Goal: Task Accomplishment & Management: Use online tool/utility

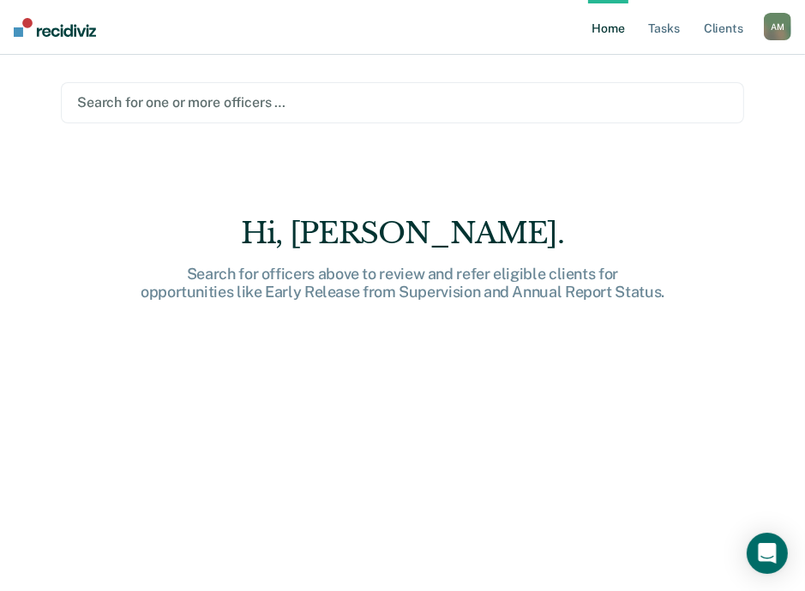
click at [545, 139] on main "Search for one or more officers … Hi, [PERSON_NAME]. Search for officers above …" at bounding box center [402, 302] width 724 height 495
click at [674, 28] on link "Tasks" at bounding box center [664, 27] width 38 height 55
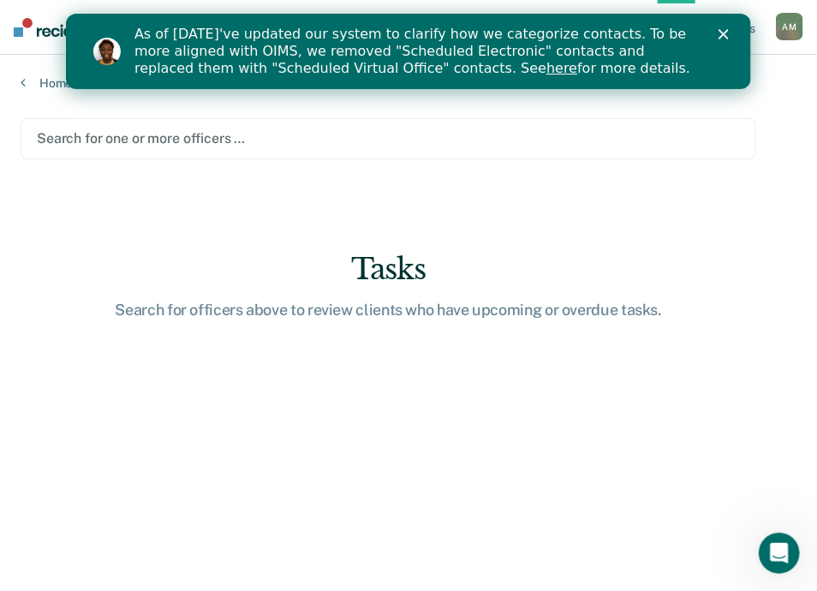
click at [619, 45] on div "As of [DATE]'ve updated our system to clarify how we categorize contacts. To be…" at bounding box center [415, 51] width 562 height 51
click at [725, 36] on polygon "Close" at bounding box center [723, 34] width 10 height 10
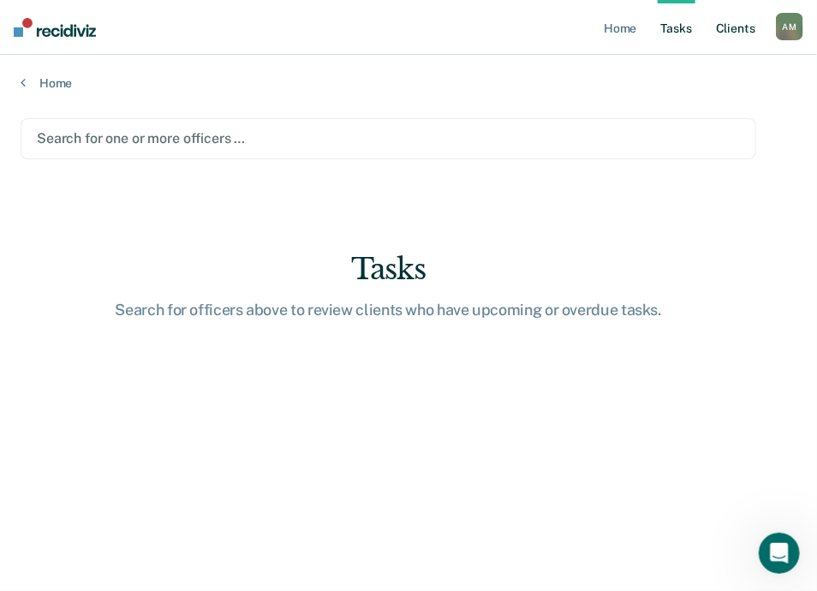
click at [727, 35] on link "Client s" at bounding box center [736, 27] width 46 height 55
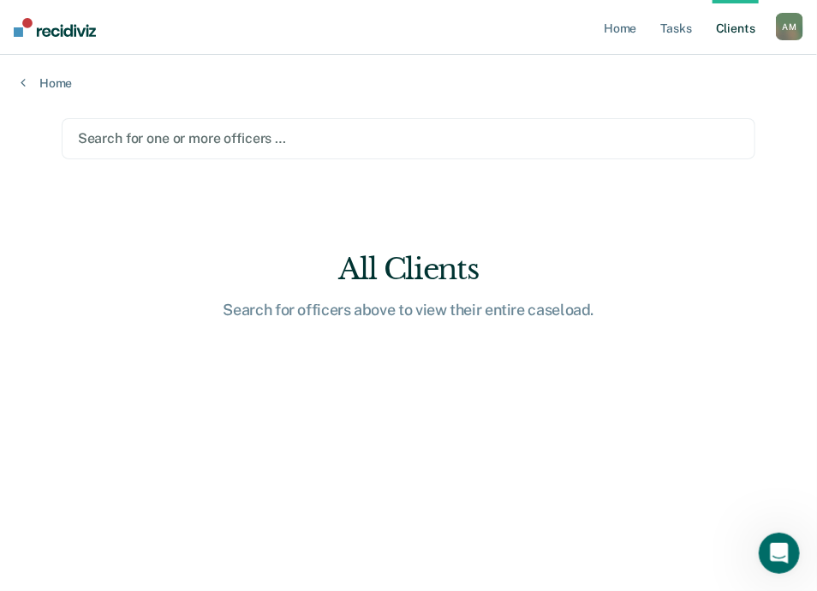
click at [216, 138] on div at bounding box center [409, 139] width 662 height 20
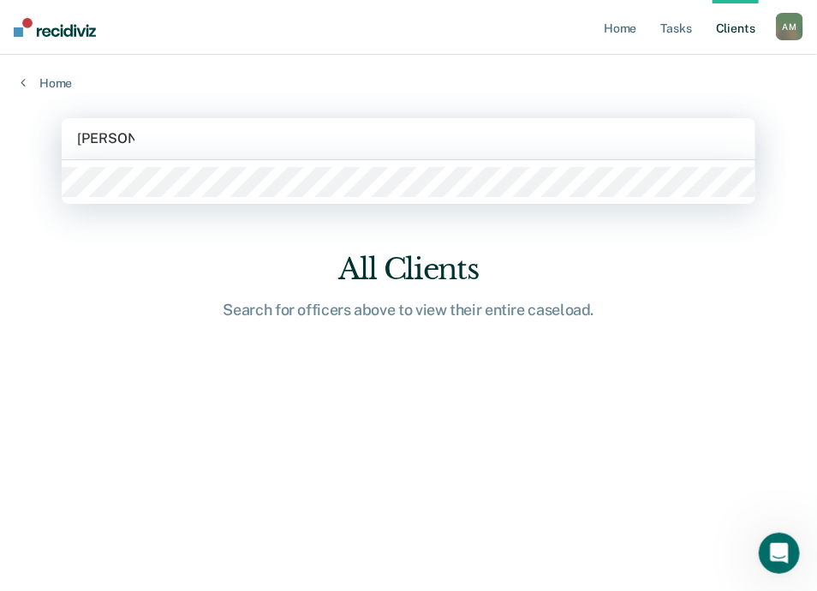
type input "[PERSON_NAME]"
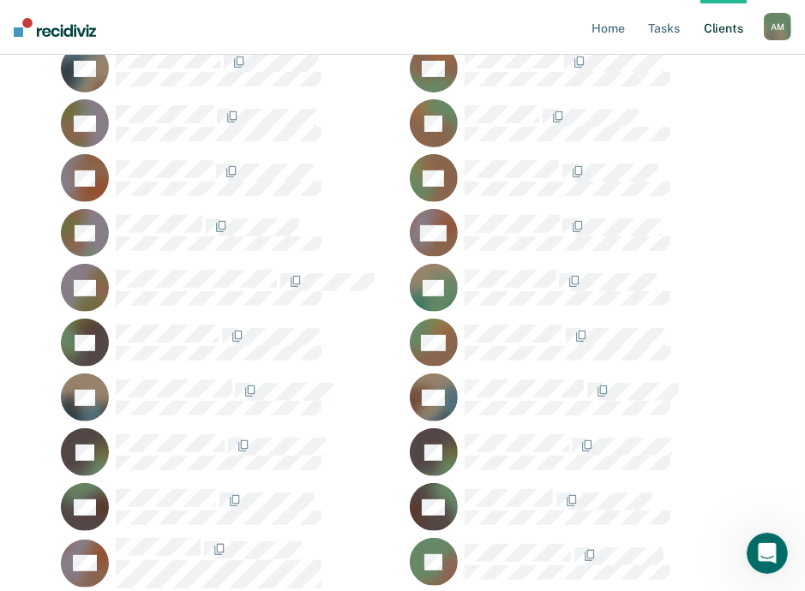
scroll to position [306, 0]
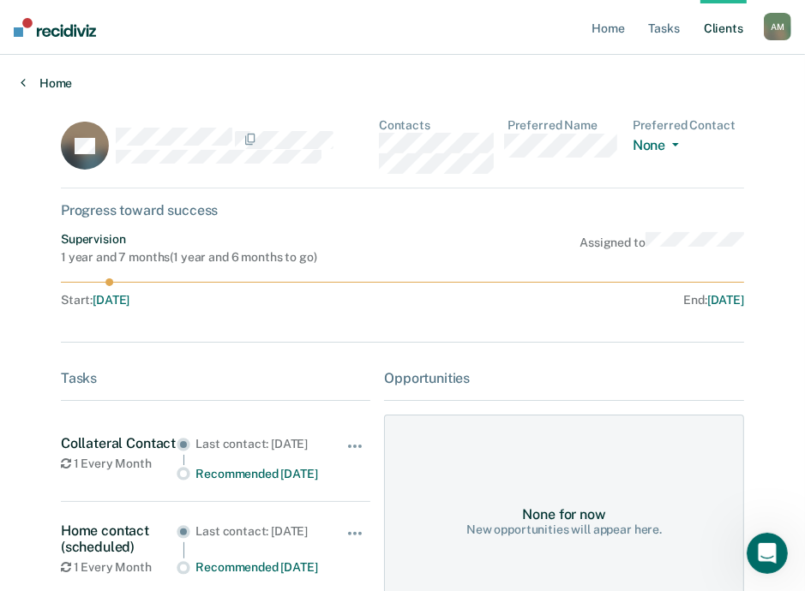
click at [33, 81] on link "Home" at bounding box center [402, 82] width 763 height 15
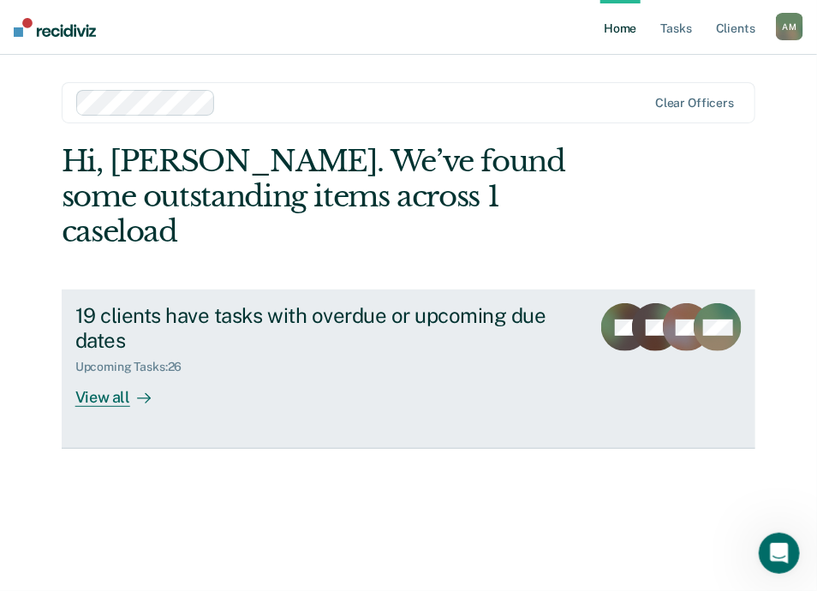
click at [101, 374] on div "View all" at bounding box center [123, 390] width 96 height 33
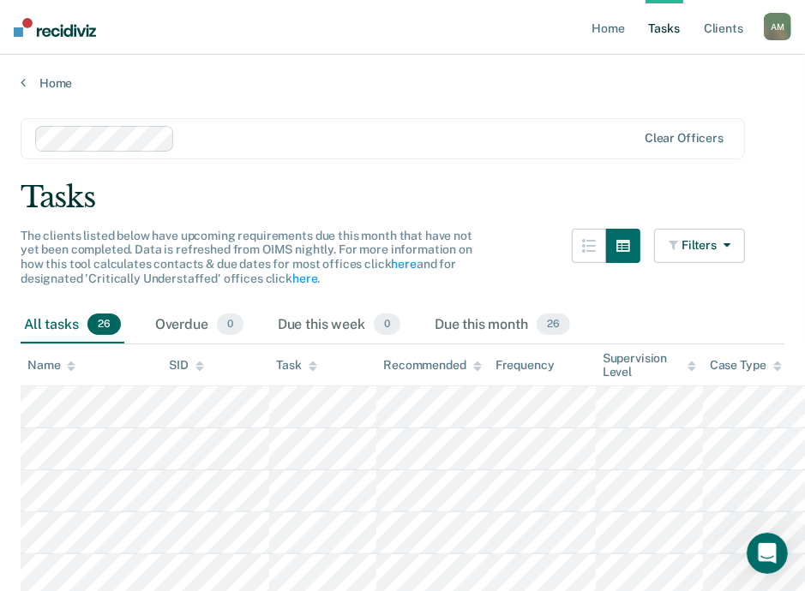
click at [208, 138] on div at bounding box center [409, 139] width 454 height 20
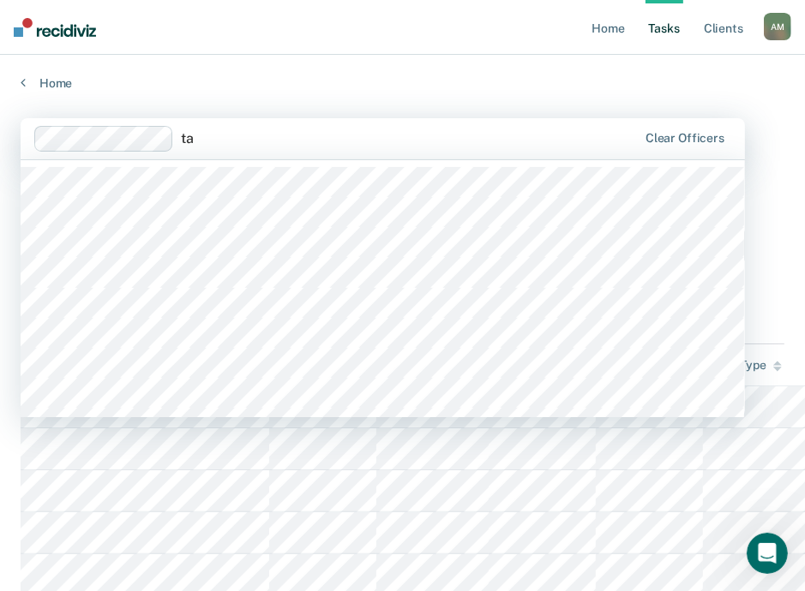
type input "tam"
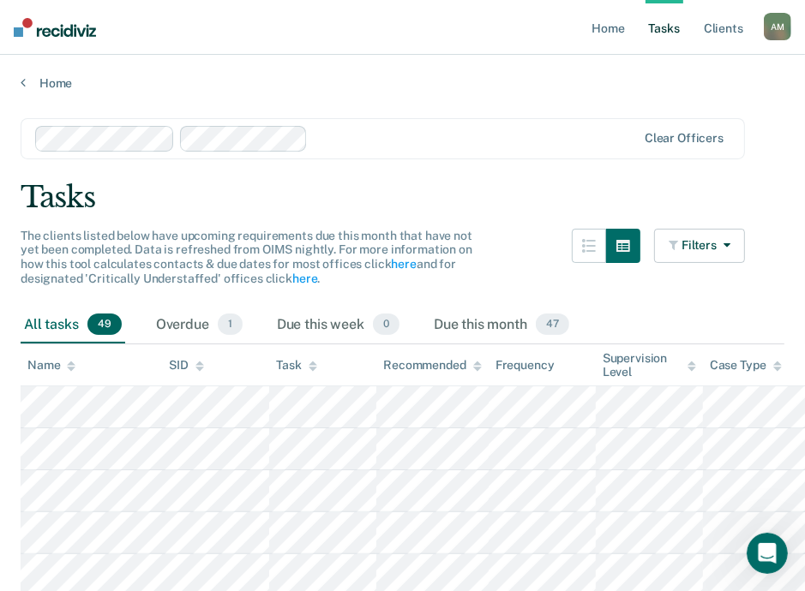
click at [81, 341] on div "All tasks 49" at bounding box center [73, 326] width 105 height 38
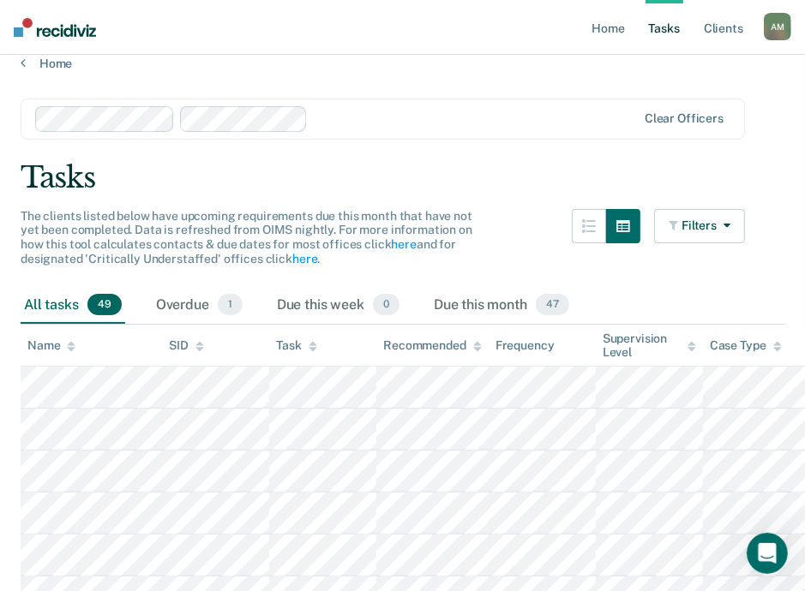
scroll to position [21, 0]
click at [745, 227] on button "Filters" at bounding box center [699, 225] width 91 height 34
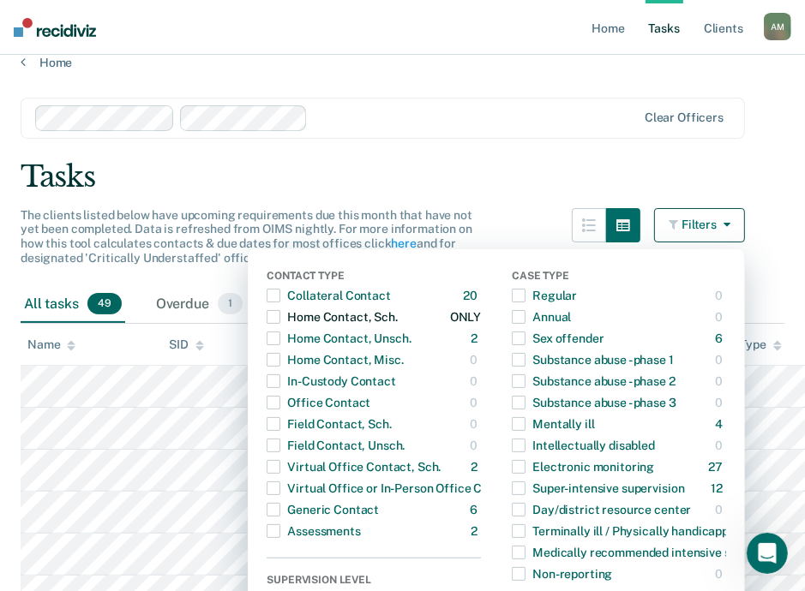
click at [280, 313] on span "button" at bounding box center [273, 317] width 14 height 14
click at [280, 342] on span "button" at bounding box center [273, 339] width 14 height 14
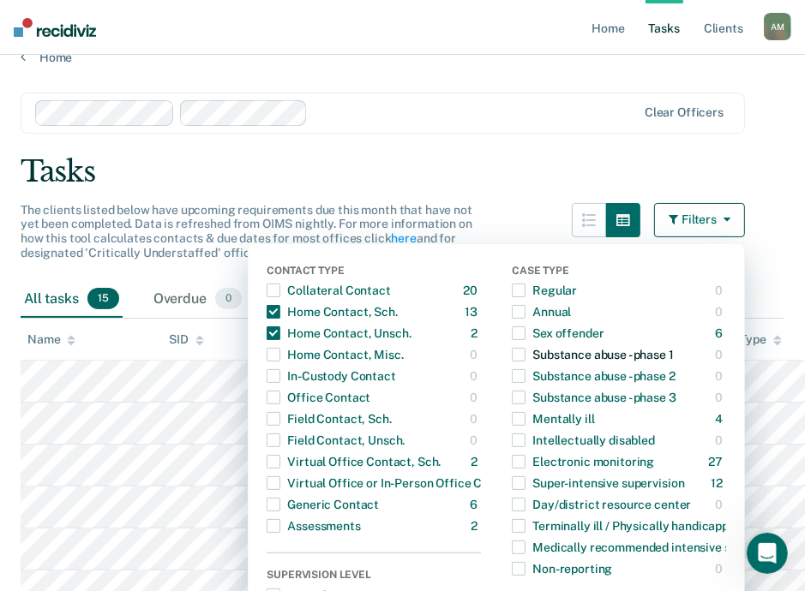
scroll to position [20, 0]
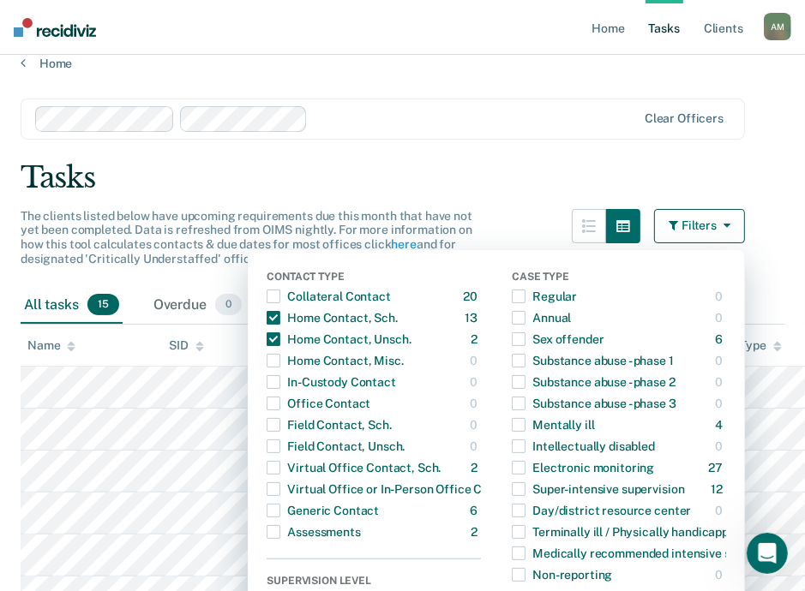
click at [506, 210] on div "The clients listed below have upcoming requirements due this month that have no…" at bounding box center [383, 248] width 724 height 78
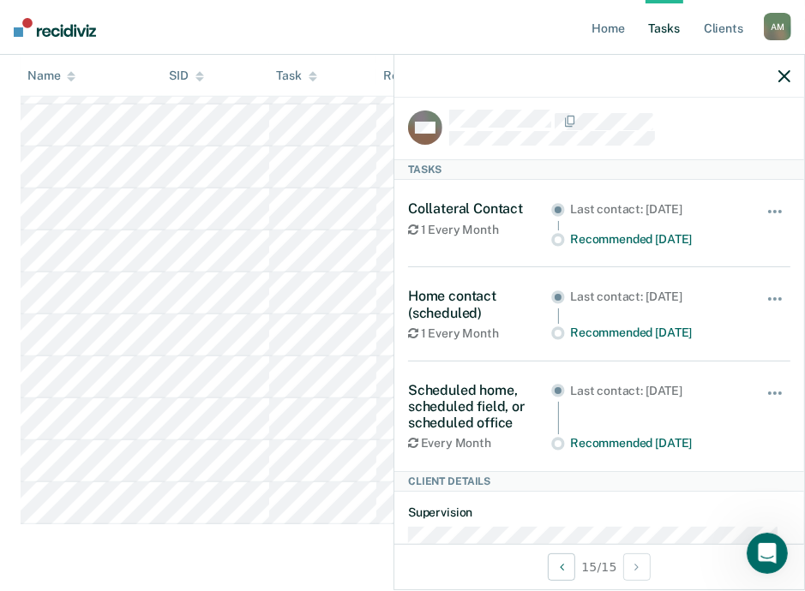
scroll to position [7, 0]
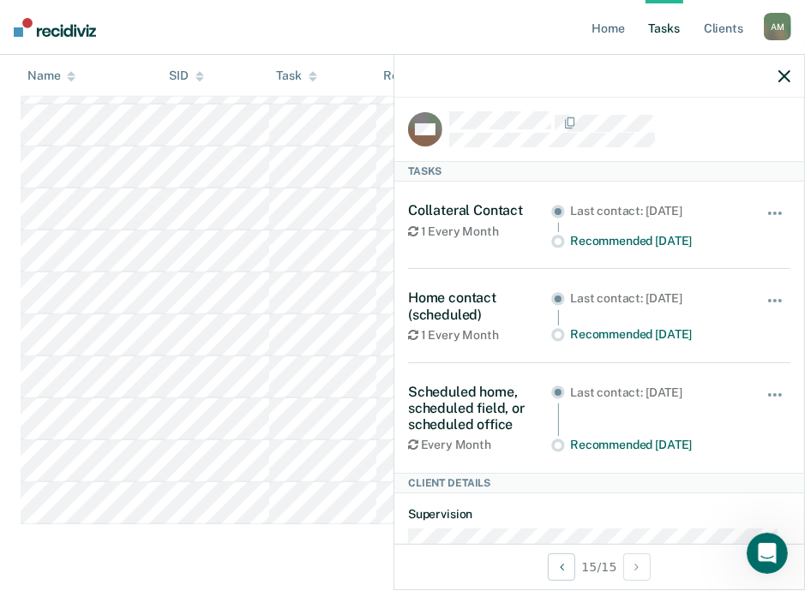
click at [302, 546] on main "Clear officers Tasks The clients listed below have upcoming requirements due th…" at bounding box center [402, 93] width 805 height 989
click at [788, 81] on icon "button" at bounding box center [784, 76] width 12 height 12
click at [785, 73] on icon "button" at bounding box center [784, 76] width 12 height 12
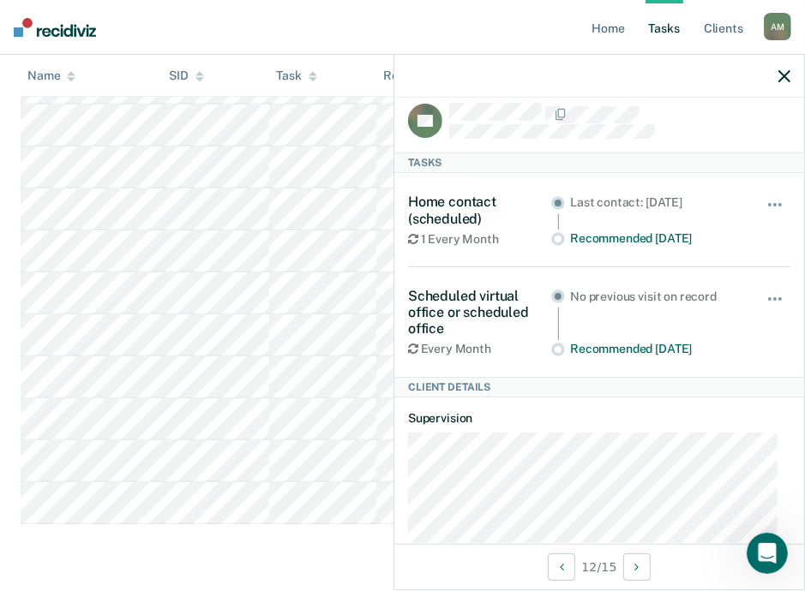
scroll to position [14, 0]
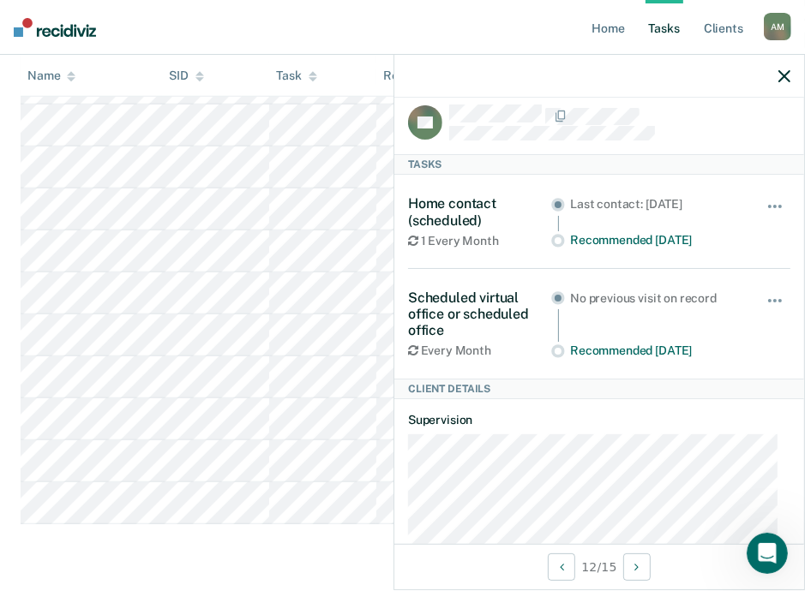
click at [782, 82] on icon "button" at bounding box center [784, 76] width 12 height 12
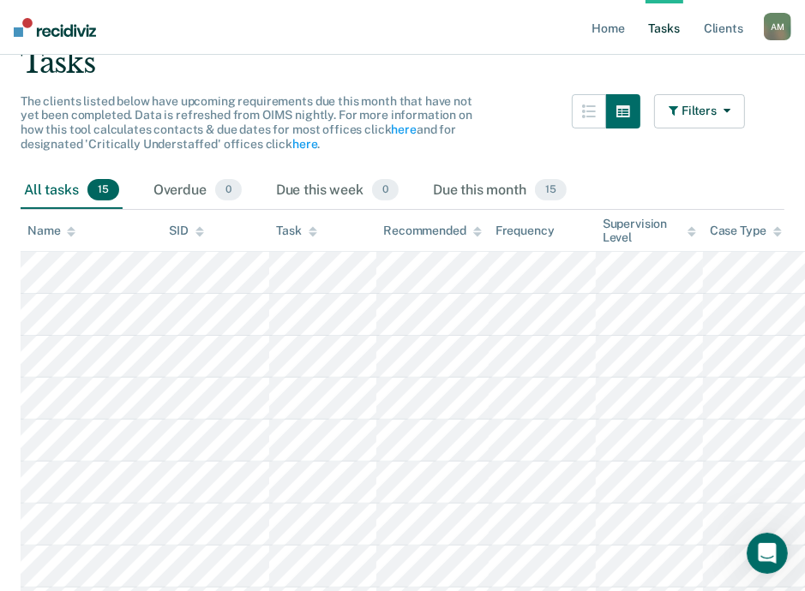
scroll to position [0, 0]
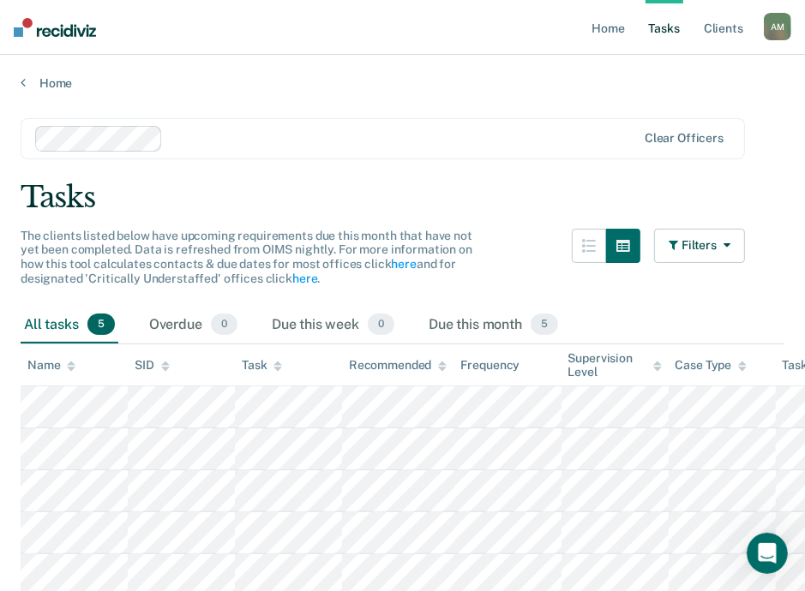
click at [401, 96] on main "Clear officers Tasks The clients listed below have upcoming requirements due th…" at bounding box center [402, 375] width 805 height 569
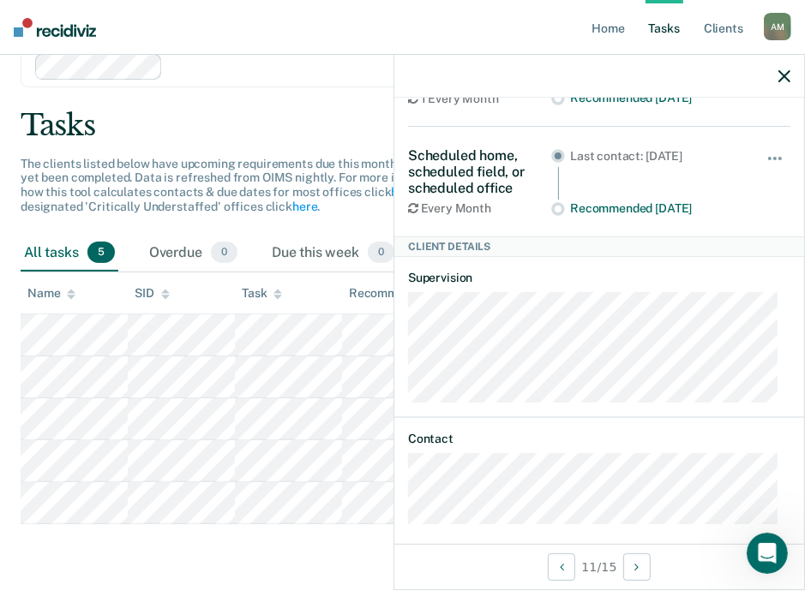
scroll to position [163, 0]
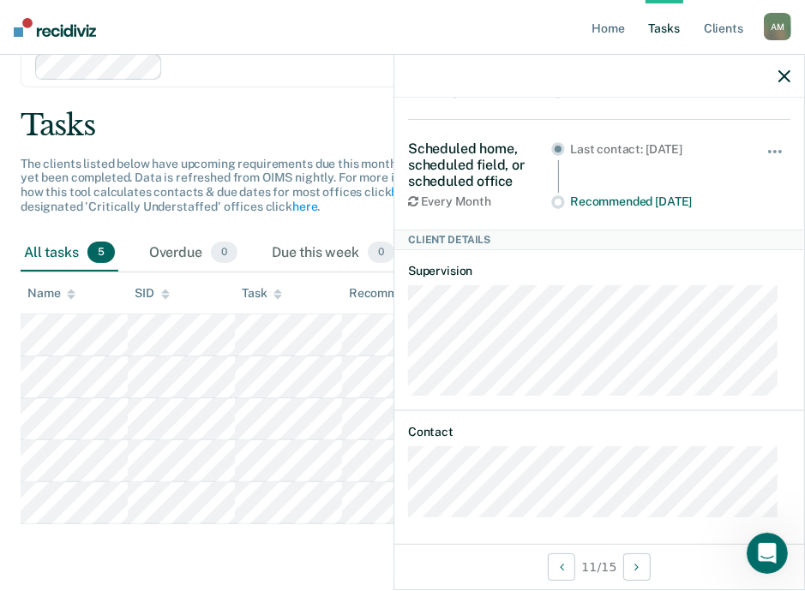
click at [787, 78] on icon "button" at bounding box center [784, 76] width 12 height 12
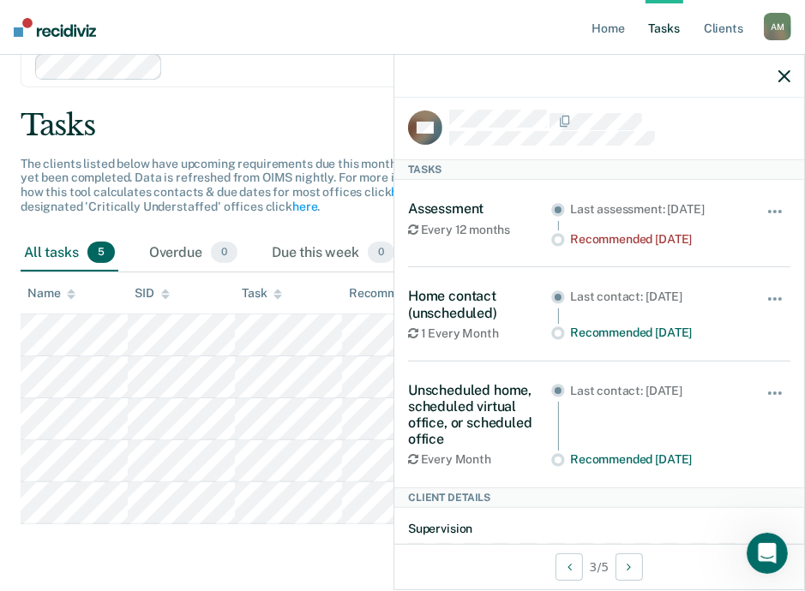
scroll to position [0, 0]
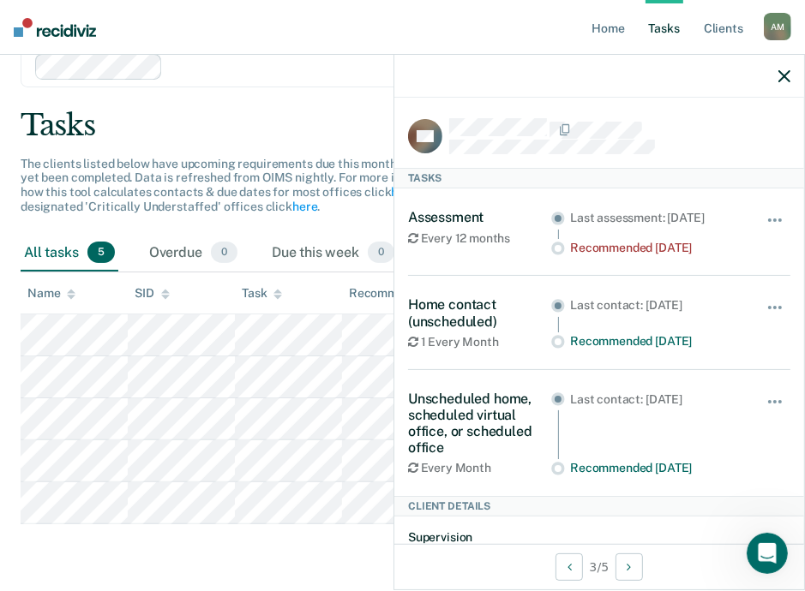
click at [784, 80] on icon "button" at bounding box center [784, 76] width 12 height 12
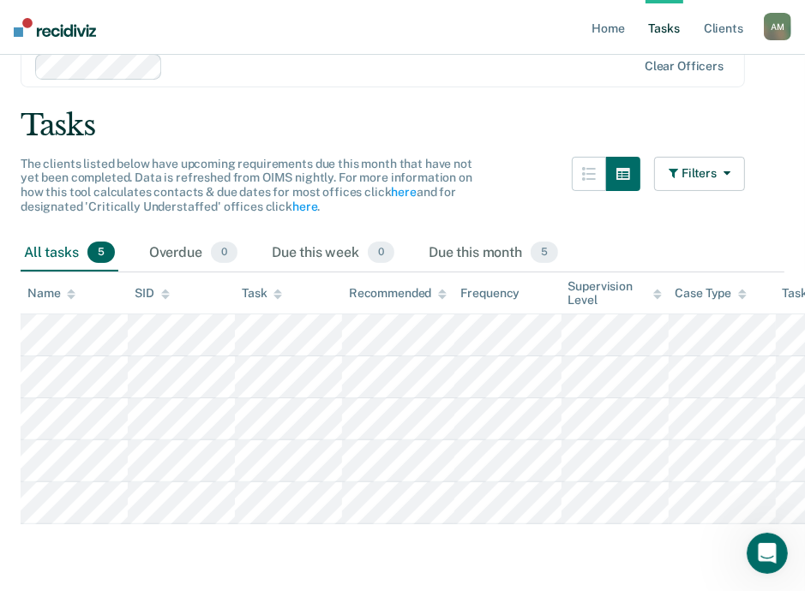
click at [512, 117] on div "Tasks" at bounding box center [402, 125] width 763 height 35
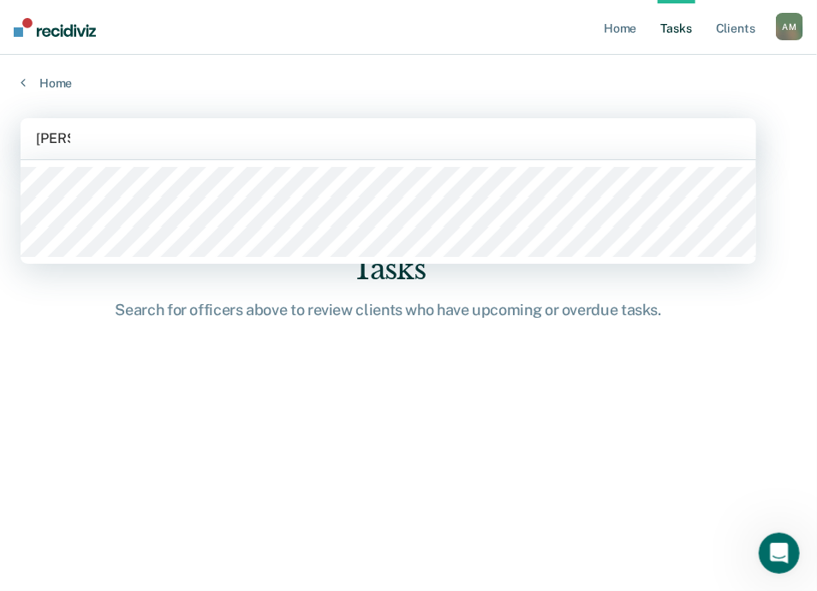
type input "[PERSON_NAME]"
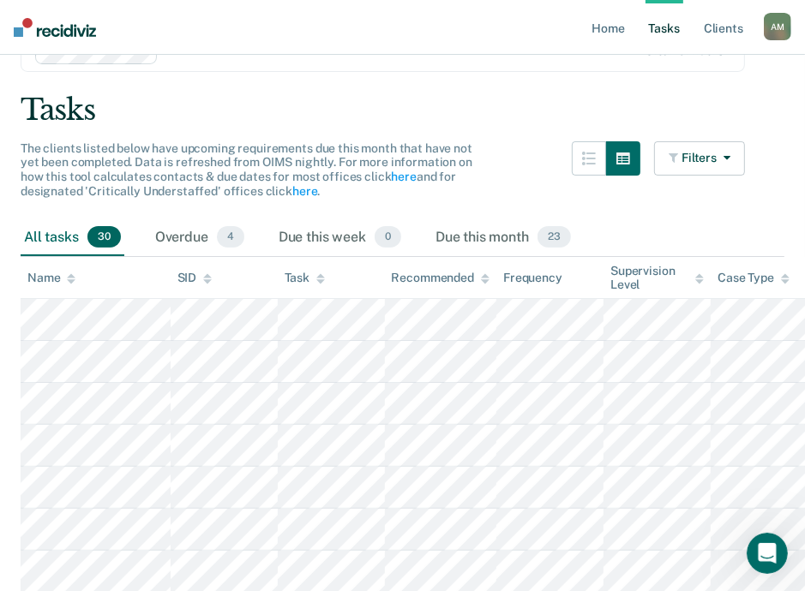
scroll to position [86, 0]
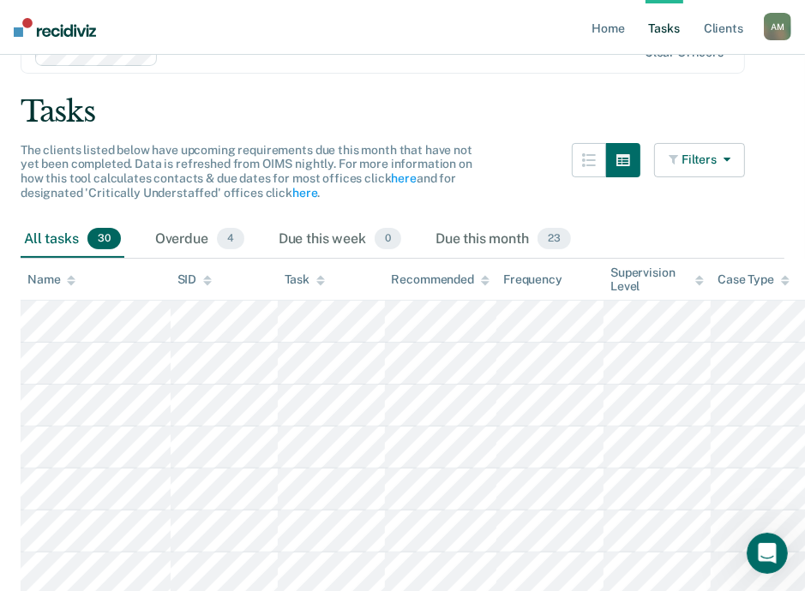
click at [730, 159] on icon "button" at bounding box center [723, 159] width 14 height 12
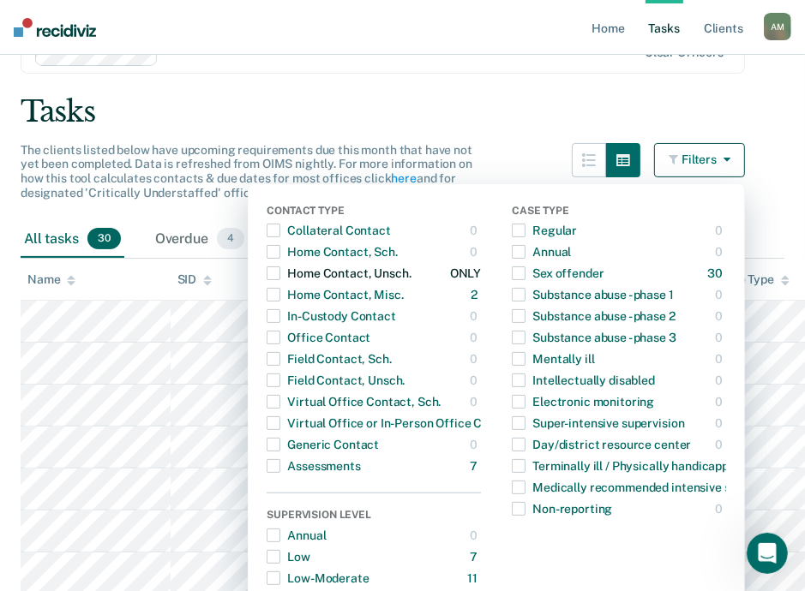
click at [280, 272] on span "button" at bounding box center [273, 273] width 14 height 14
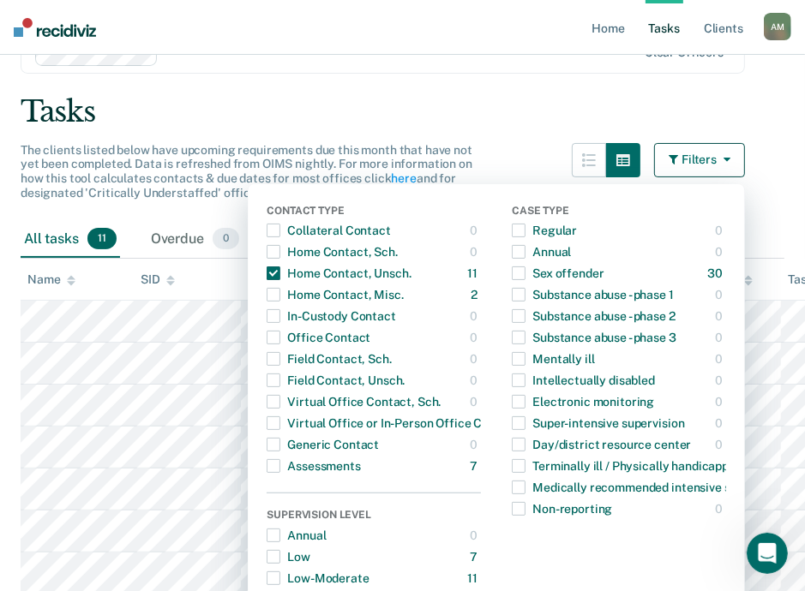
click at [540, 123] on div "Tasks" at bounding box center [402, 111] width 763 height 35
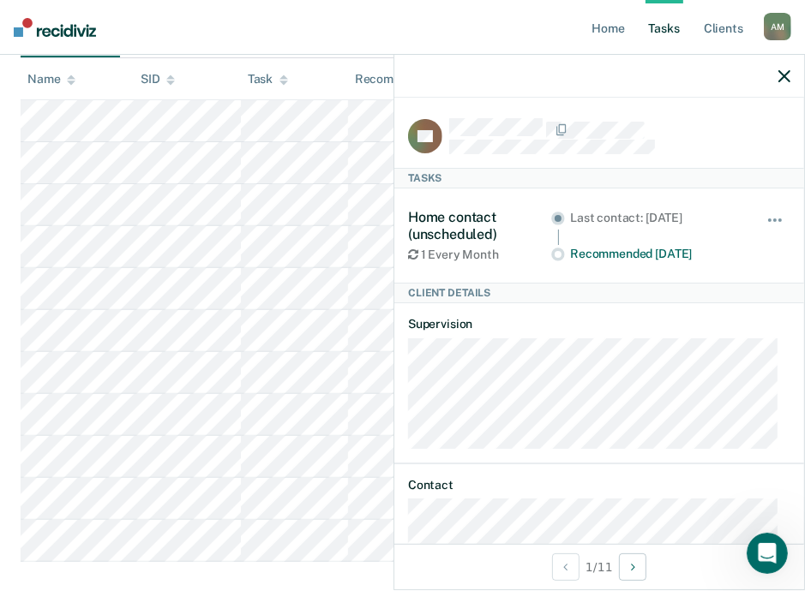
scroll to position [324, 0]
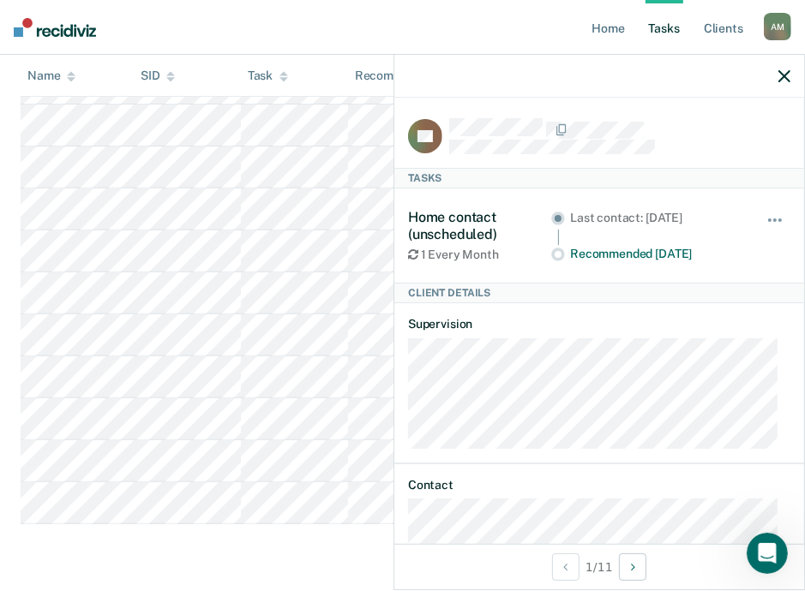
click at [778, 80] on icon "button" at bounding box center [784, 76] width 12 height 12
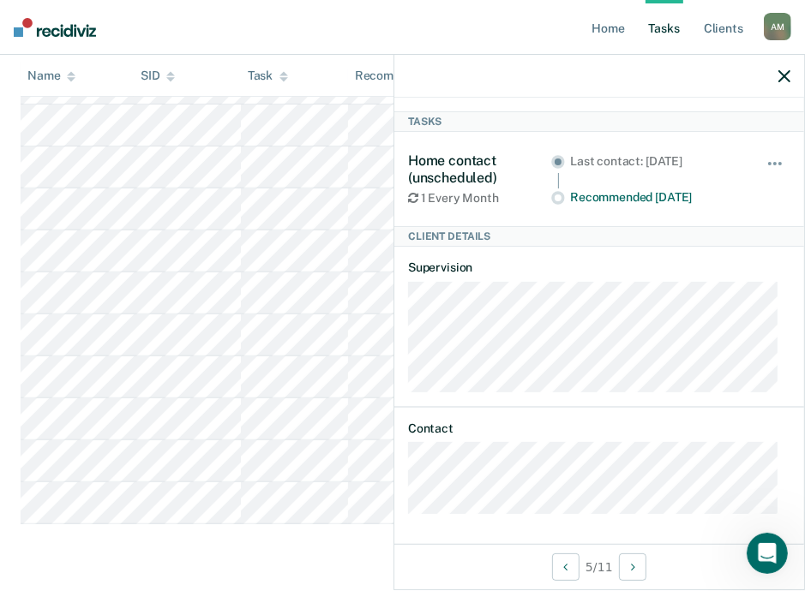
click at [788, 73] on icon "button" at bounding box center [784, 76] width 12 height 12
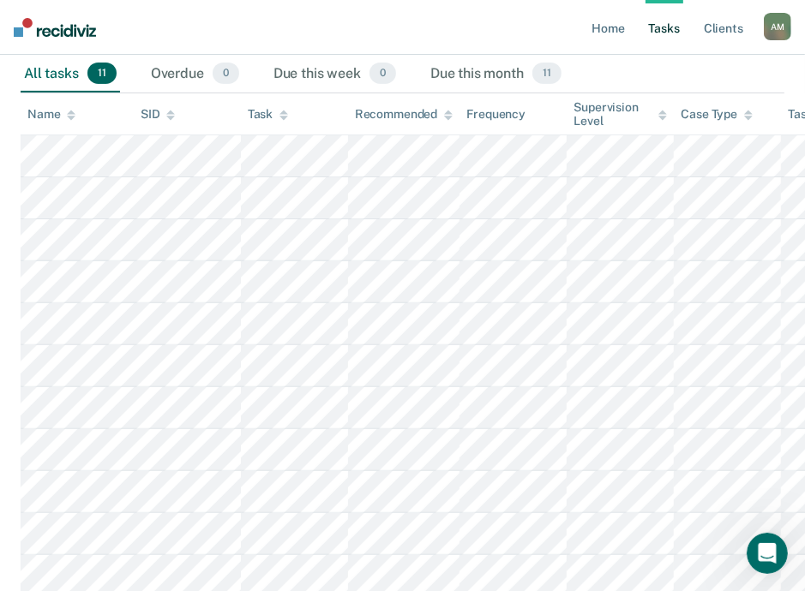
scroll to position [324, 0]
